Goal: Transaction & Acquisition: Obtain resource

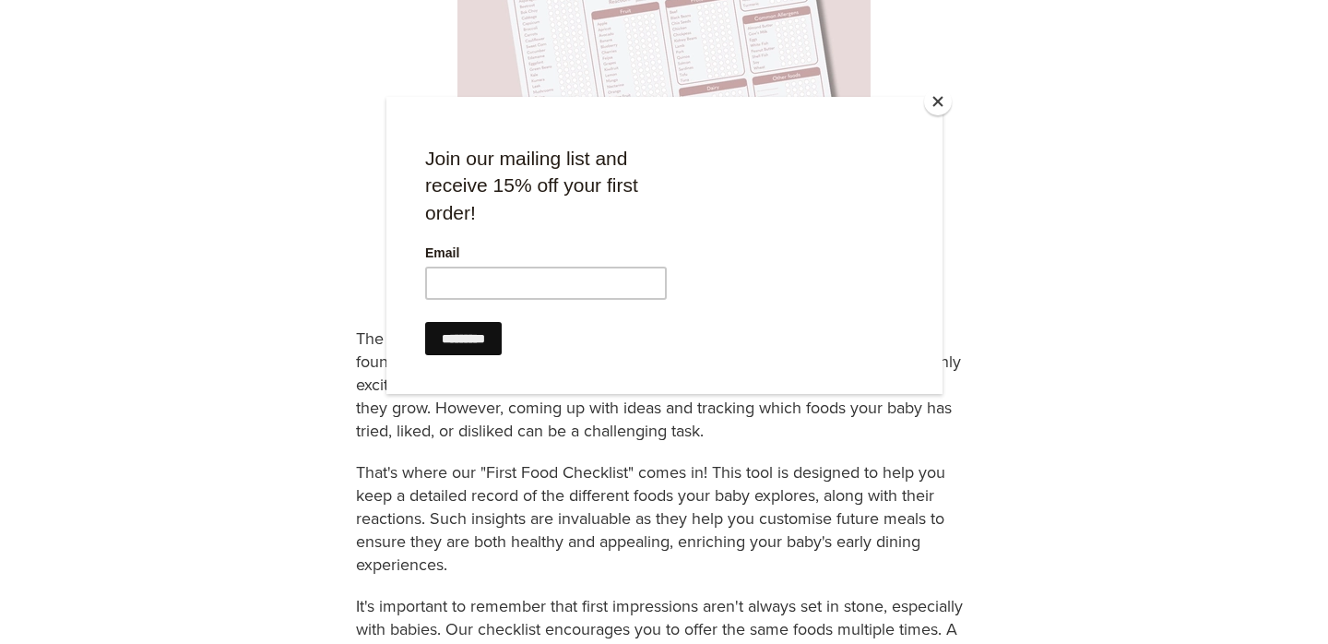
scroll to position [640, 0]
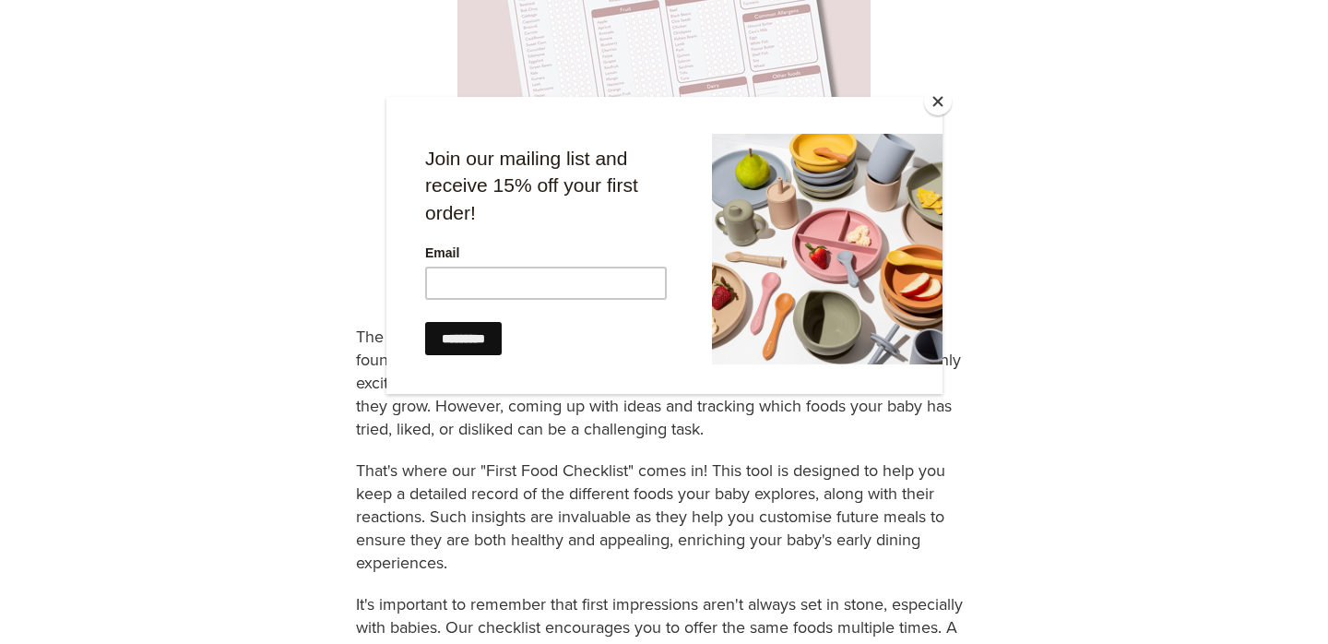
click at [934, 101] on button "Close" at bounding box center [938, 102] width 28 height 28
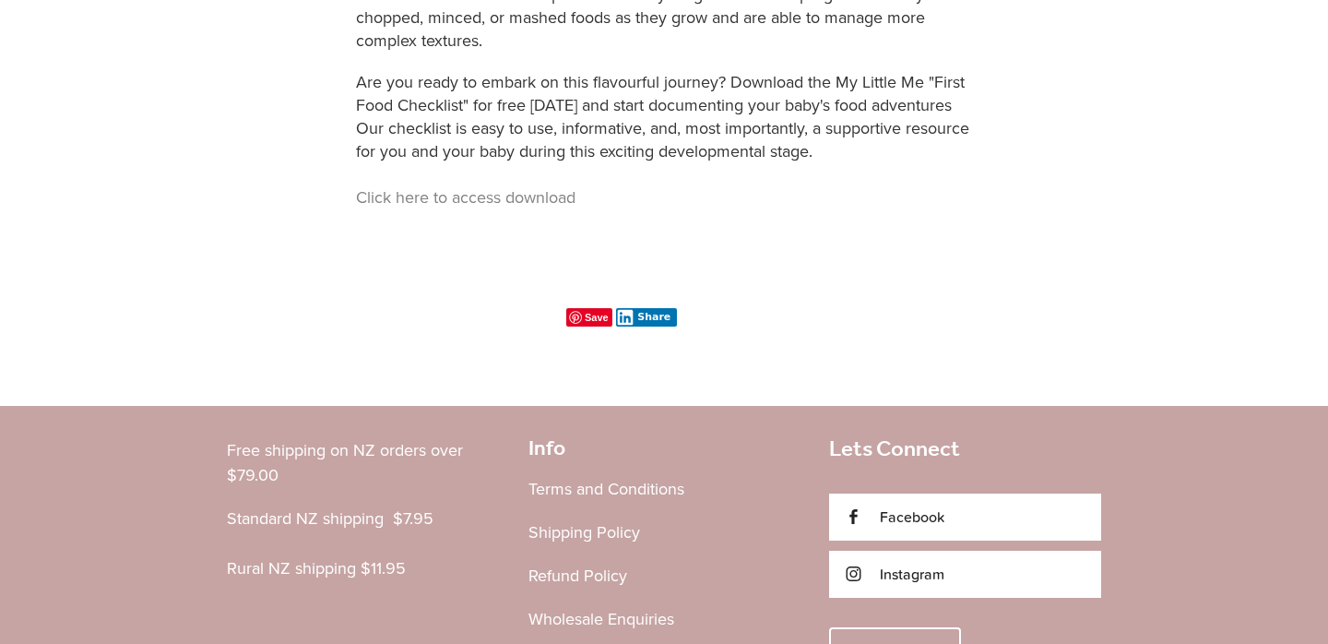
scroll to position [1432, 0]
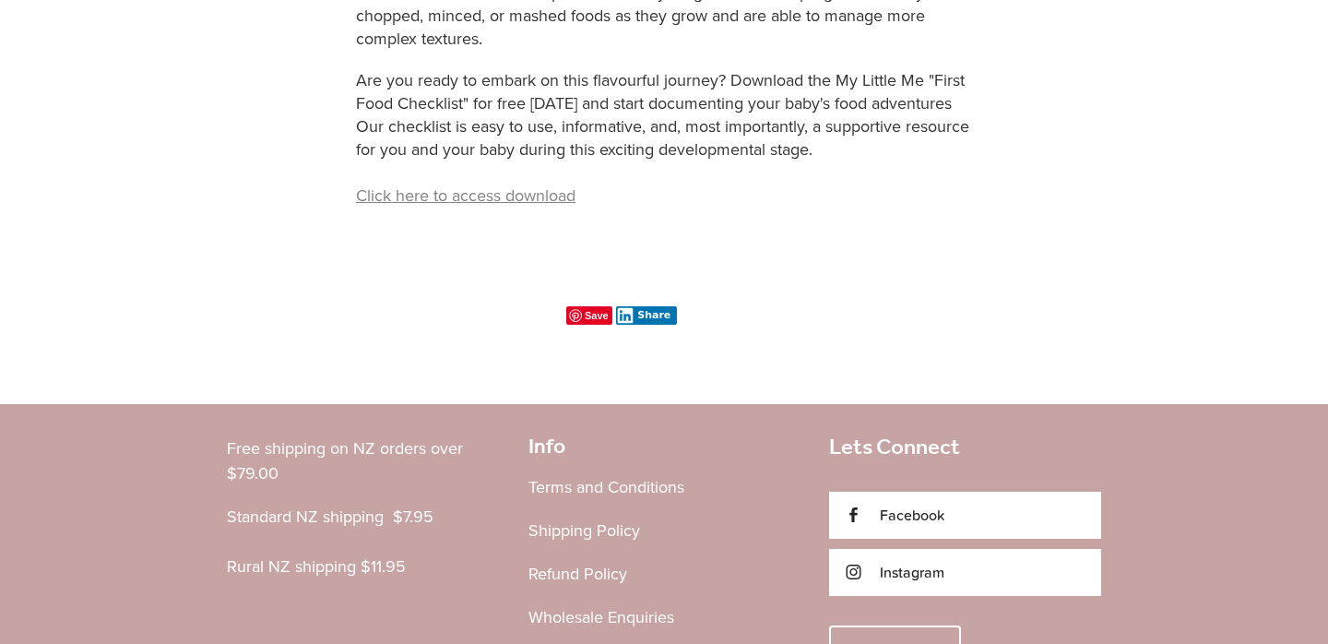
click at [554, 198] on link "Click here to access download" at bounding box center [466, 195] width 220 height 23
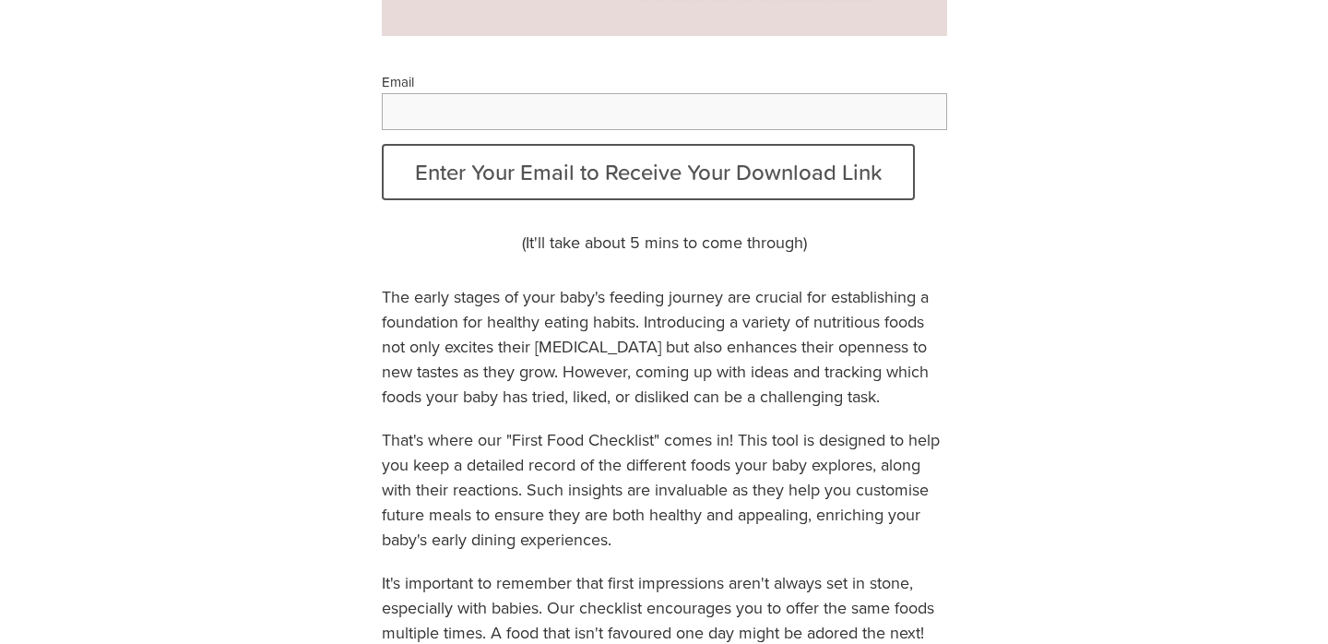
scroll to position [696, 0]
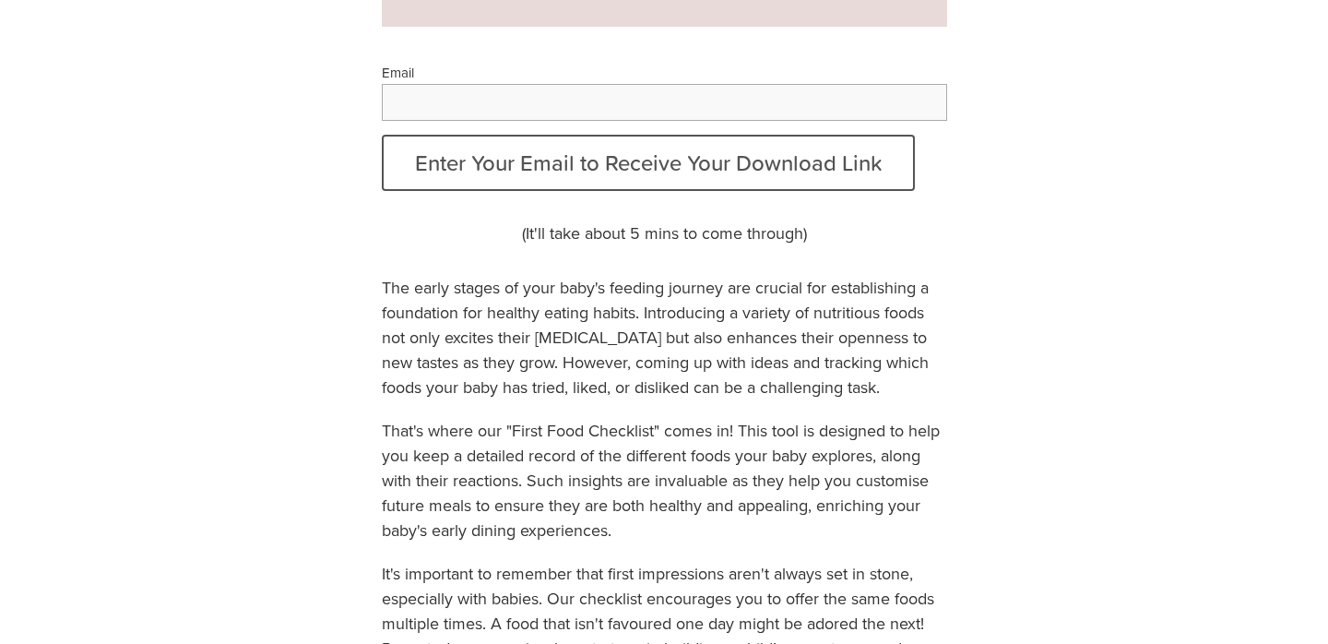
click at [671, 96] on input "Email" at bounding box center [665, 102] width 566 height 37
click at [570, 107] on input "Email" at bounding box center [665, 102] width 566 height 37
type input "**********"
click at [382, 135] on button "Enter Your Email to Receive Your Download Link" at bounding box center [648, 163] width 533 height 56
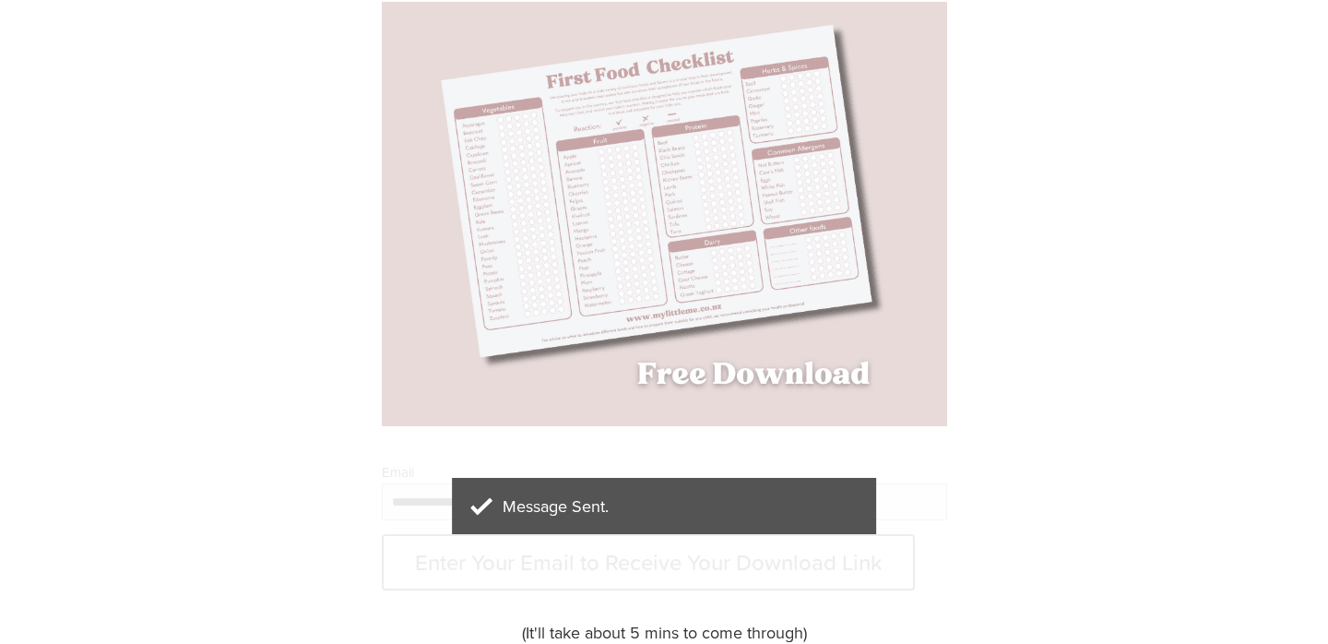
scroll to position [0, 0]
